Goal: Task Accomplishment & Management: Manage account settings

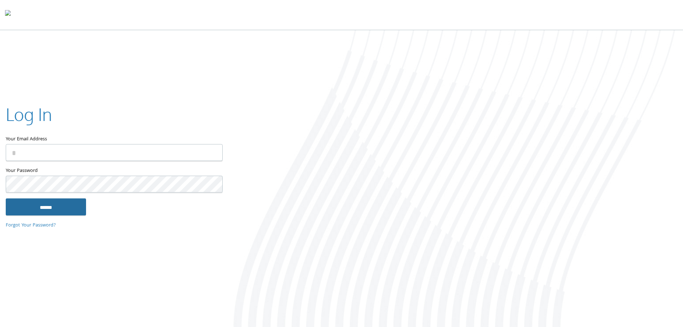
type input "**********"
click at [41, 210] on input "******" at bounding box center [46, 206] width 80 height 17
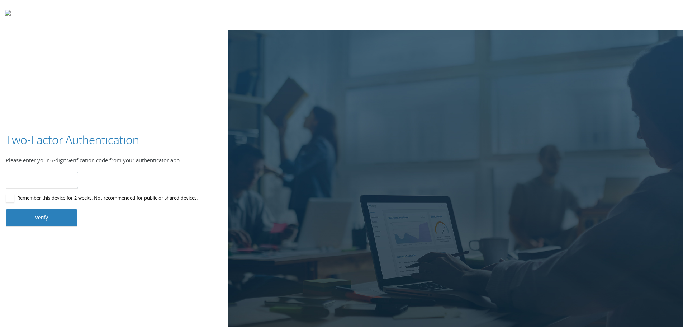
type input "******"
